Goal: Transaction & Acquisition: Purchase product/service

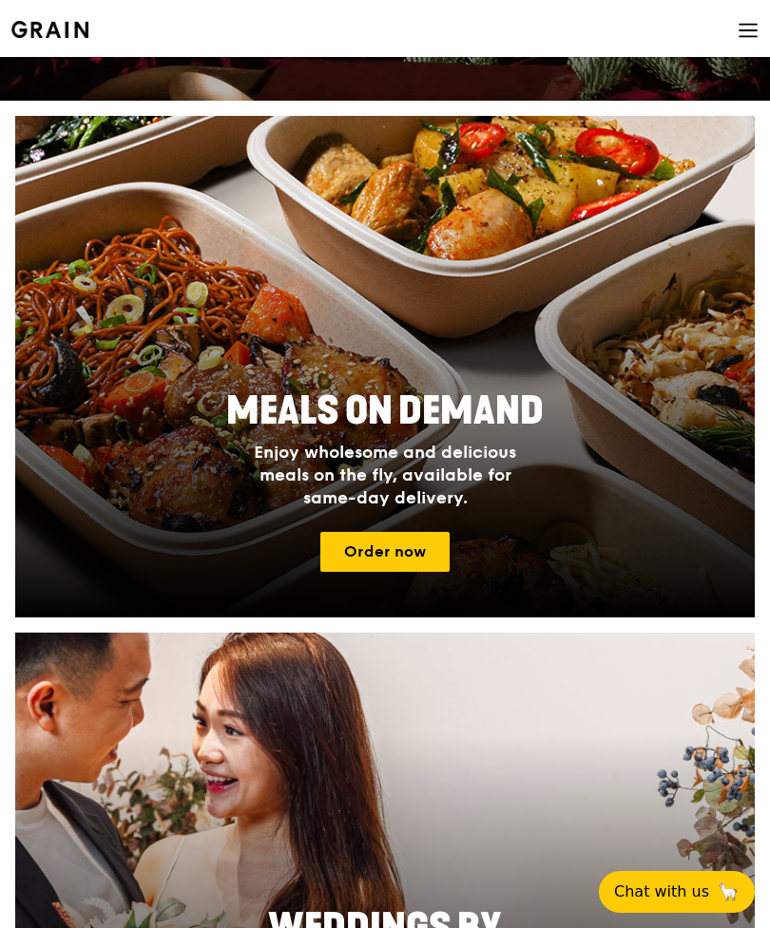
scroll to position [667, 0]
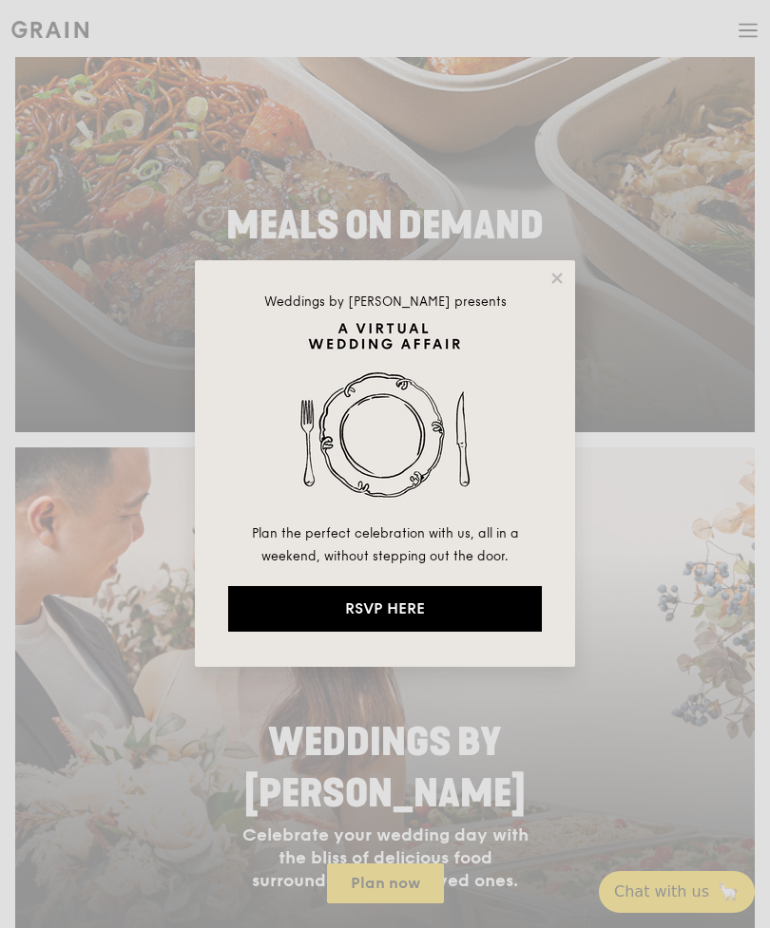
click at [551, 302] on div "Weddings by Grain presents Plan the perfect celebration with us, all in a weeke…" at bounding box center [385, 463] width 380 height 407
click at [546, 289] on div "Weddings by Grain presents Plan the perfect celebration with us, all in a weeke…" at bounding box center [385, 463] width 380 height 407
click at [554, 276] on icon at bounding box center [556, 278] width 10 height 10
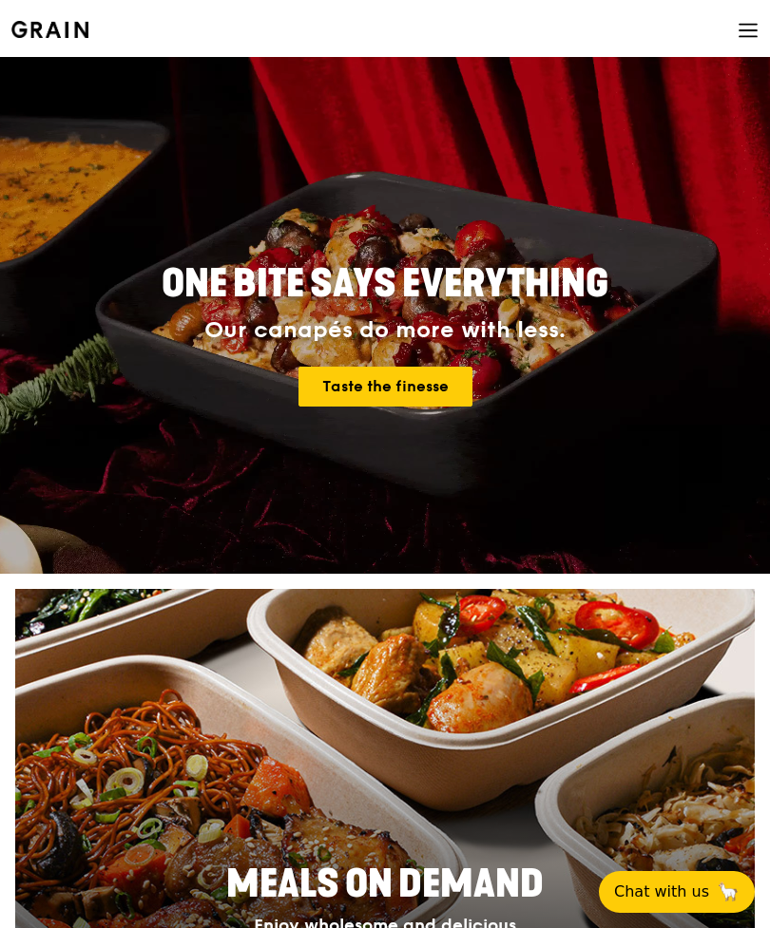
scroll to position [367, 0]
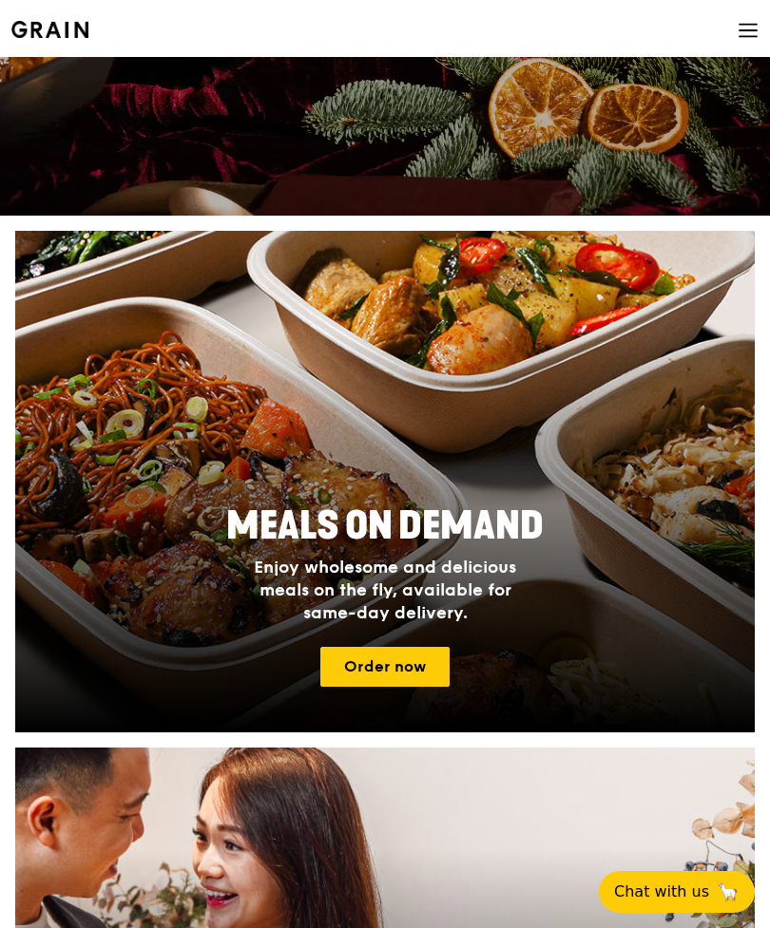
click at [600, 461] on div at bounding box center [384, 482] width 739 height 502
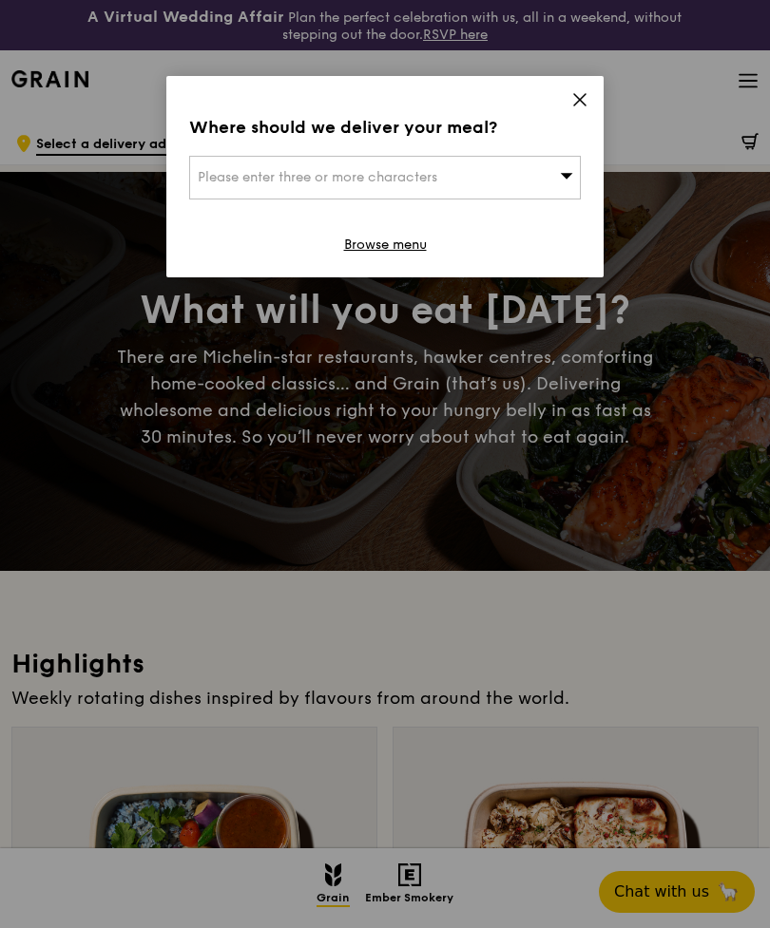
click at [591, 86] on div "Where should we deliver your meal? Please enter three or more characters Browse…" at bounding box center [384, 176] width 437 height 201
click at [581, 80] on div "Where should we deliver your meal? Please enter three or more characters Browse…" at bounding box center [384, 176] width 437 height 201
click at [581, 85] on div "Where should we deliver your meal? Please enter three or more characters Browse…" at bounding box center [384, 176] width 437 height 201
click at [600, 97] on div "Where should we deliver your meal? Please enter three or more characters Browse…" at bounding box center [384, 176] width 437 height 201
click at [592, 85] on div "Where should we deliver your meal? Please enter three or more characters Browse…" at bounding box center [384, 176] width 437 height 201
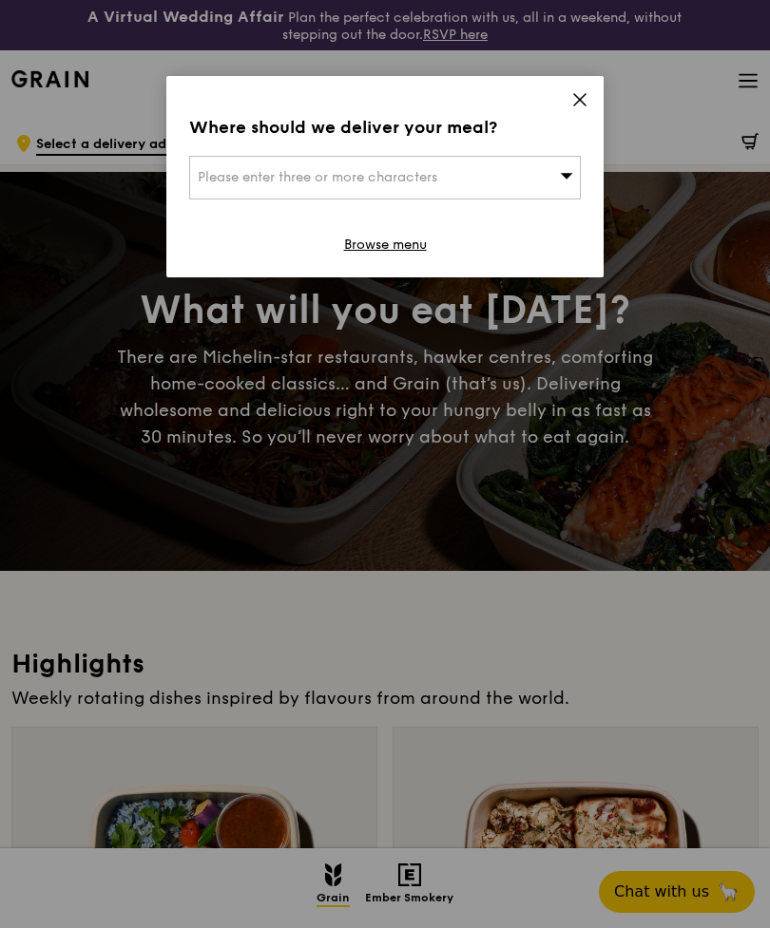
click at [582, 91] on icon at bounding box center [579, 99] width 17 height 17
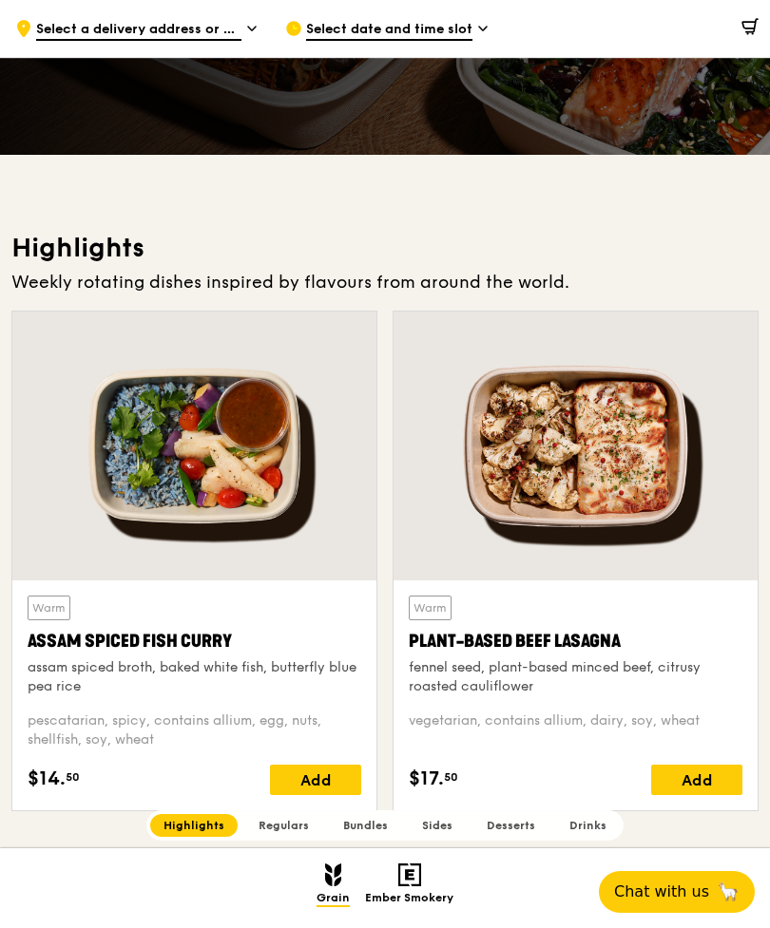
scroll to position [408, 0]
